Goal: Navigation & Orientation: Find specific page/section

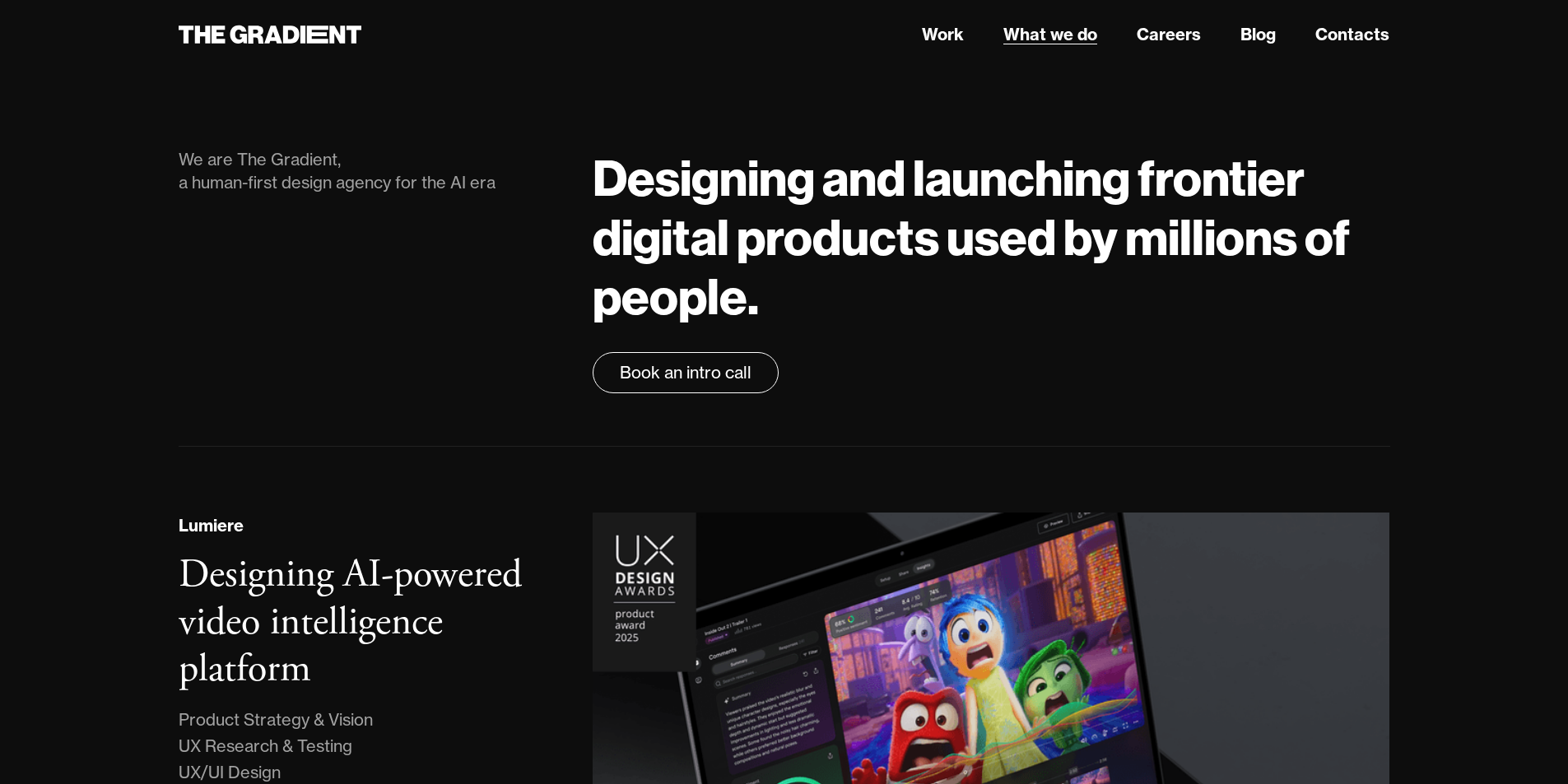
click at [1047, 37] on link "What we do" at bounding box center [1051, 34] width 94 height 24
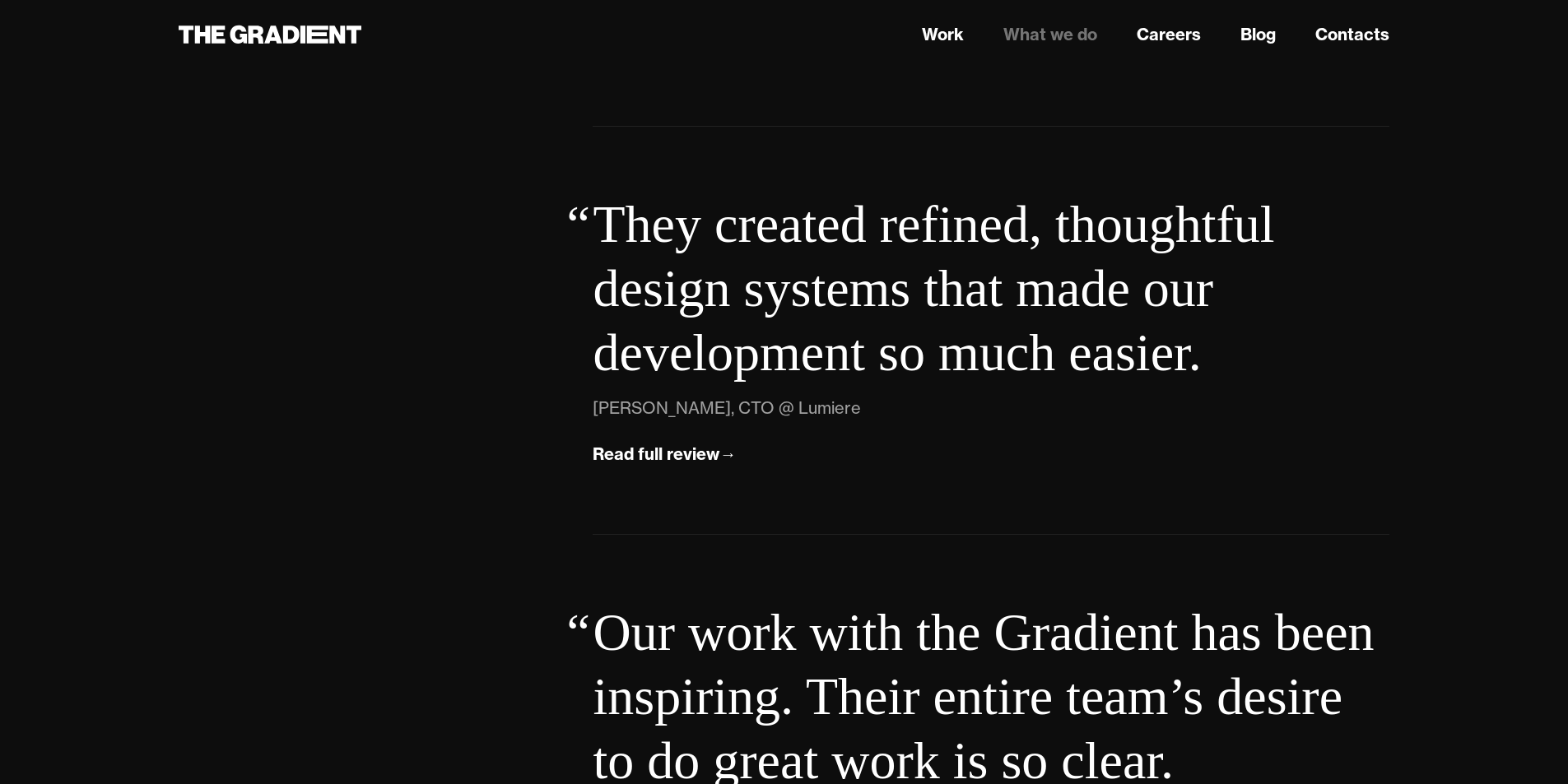
scroll to position [6070, 0]
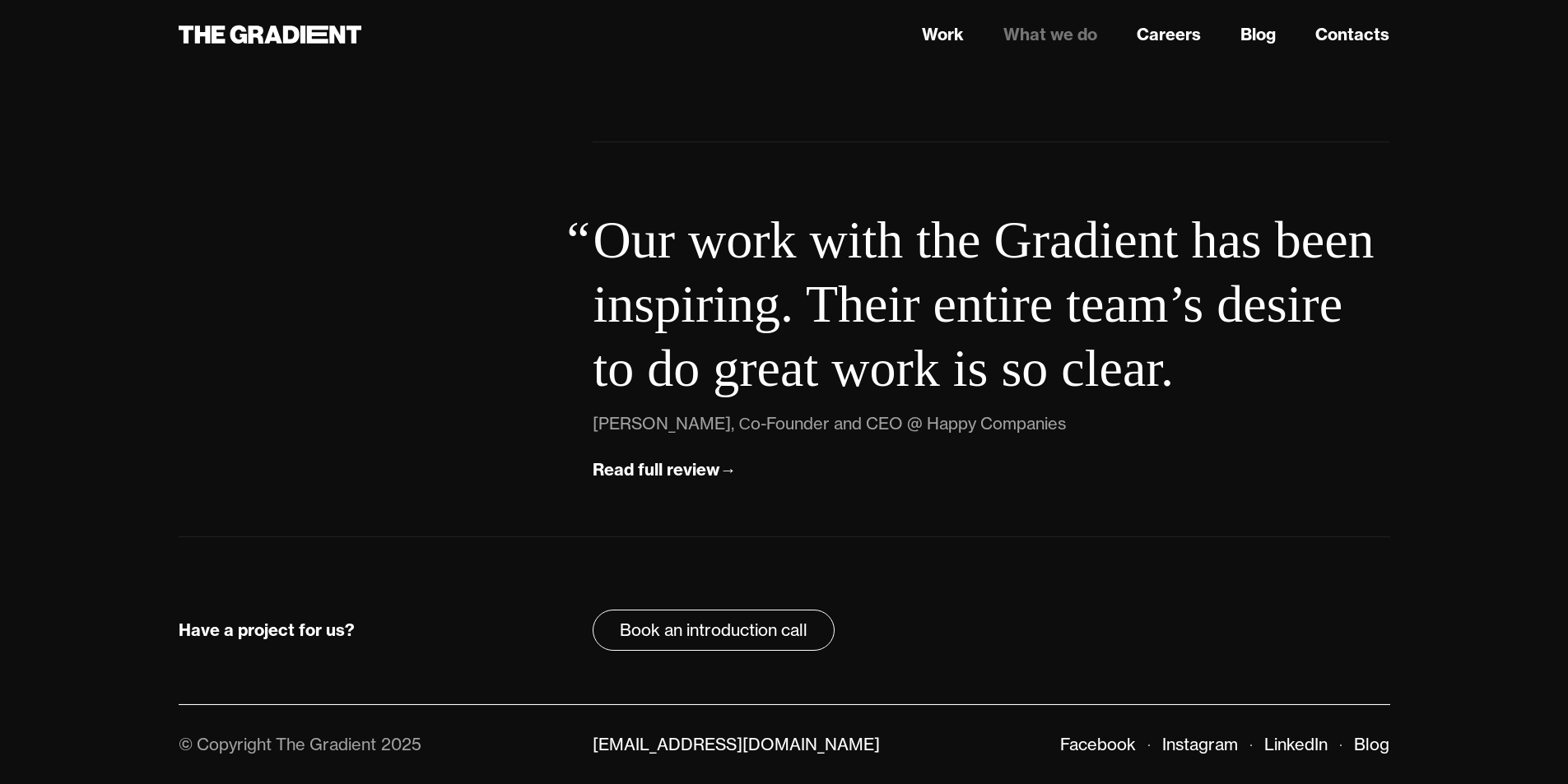
click at [1041, 37] on link "What we do" at bounding box center [1051, 34] width 94 height 24
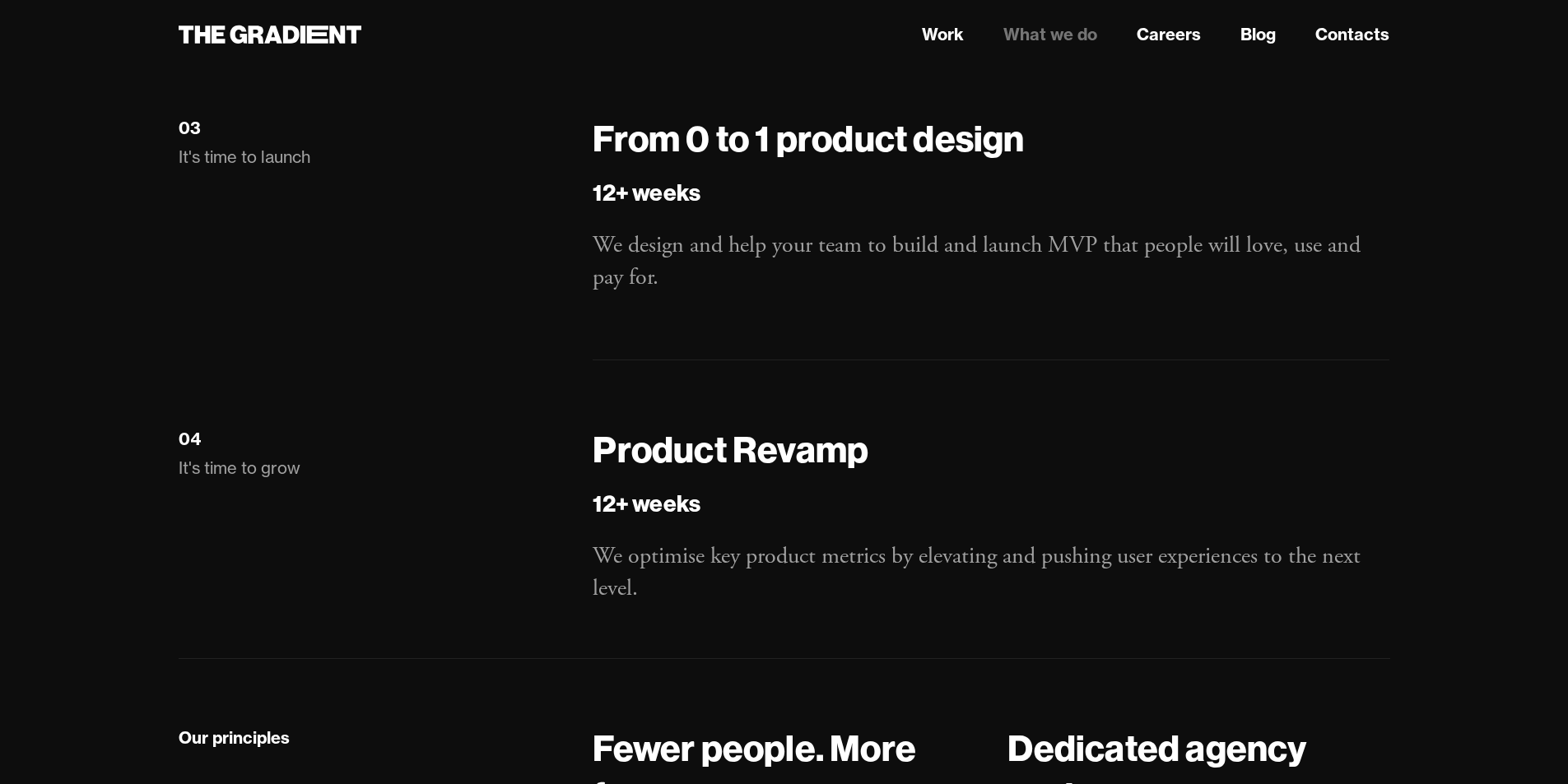
scroll to position [2368, 0]
